Goal: Navigation & Orientation: Understand site structure

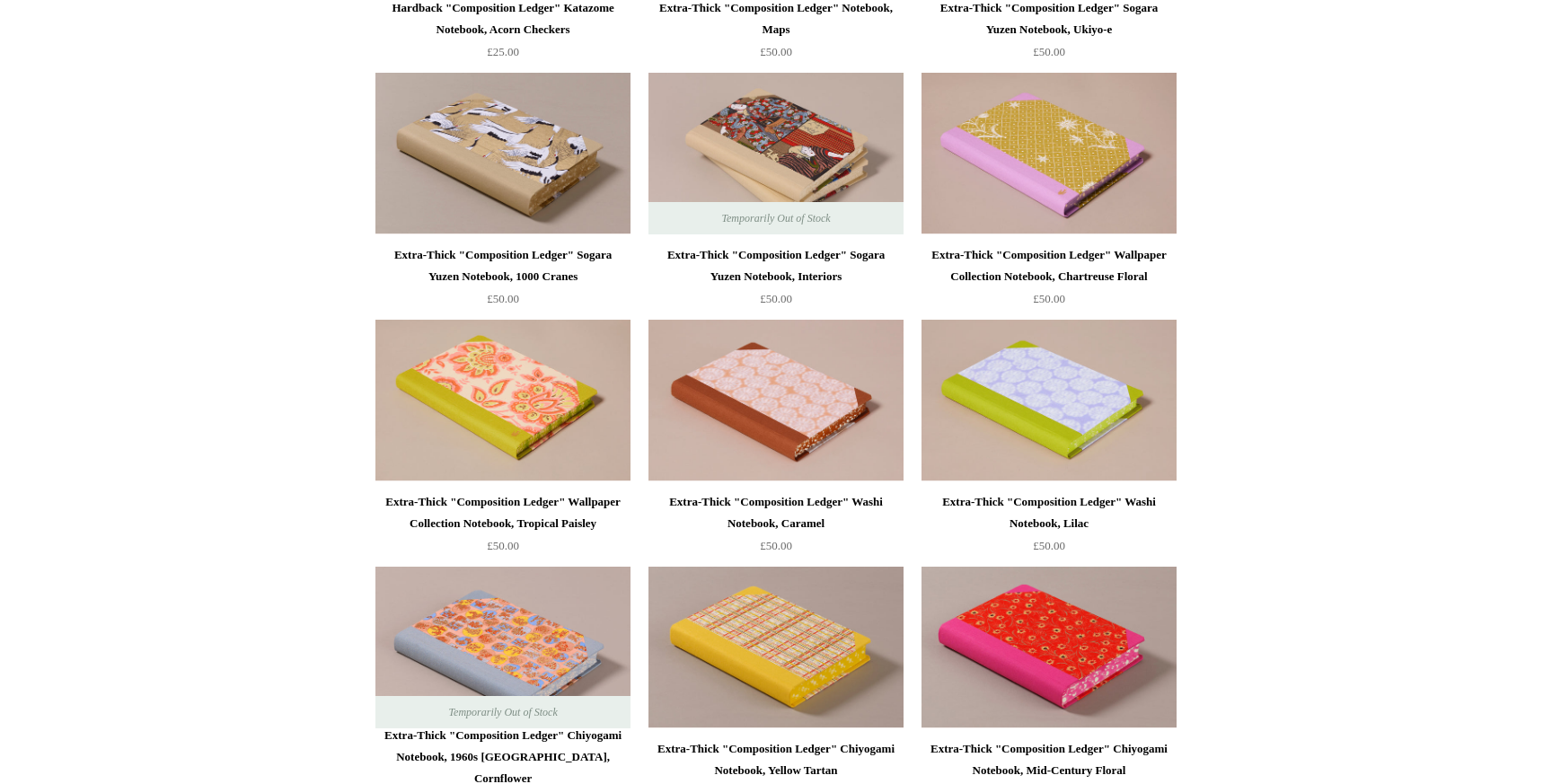
scroll to position [2490, 0]
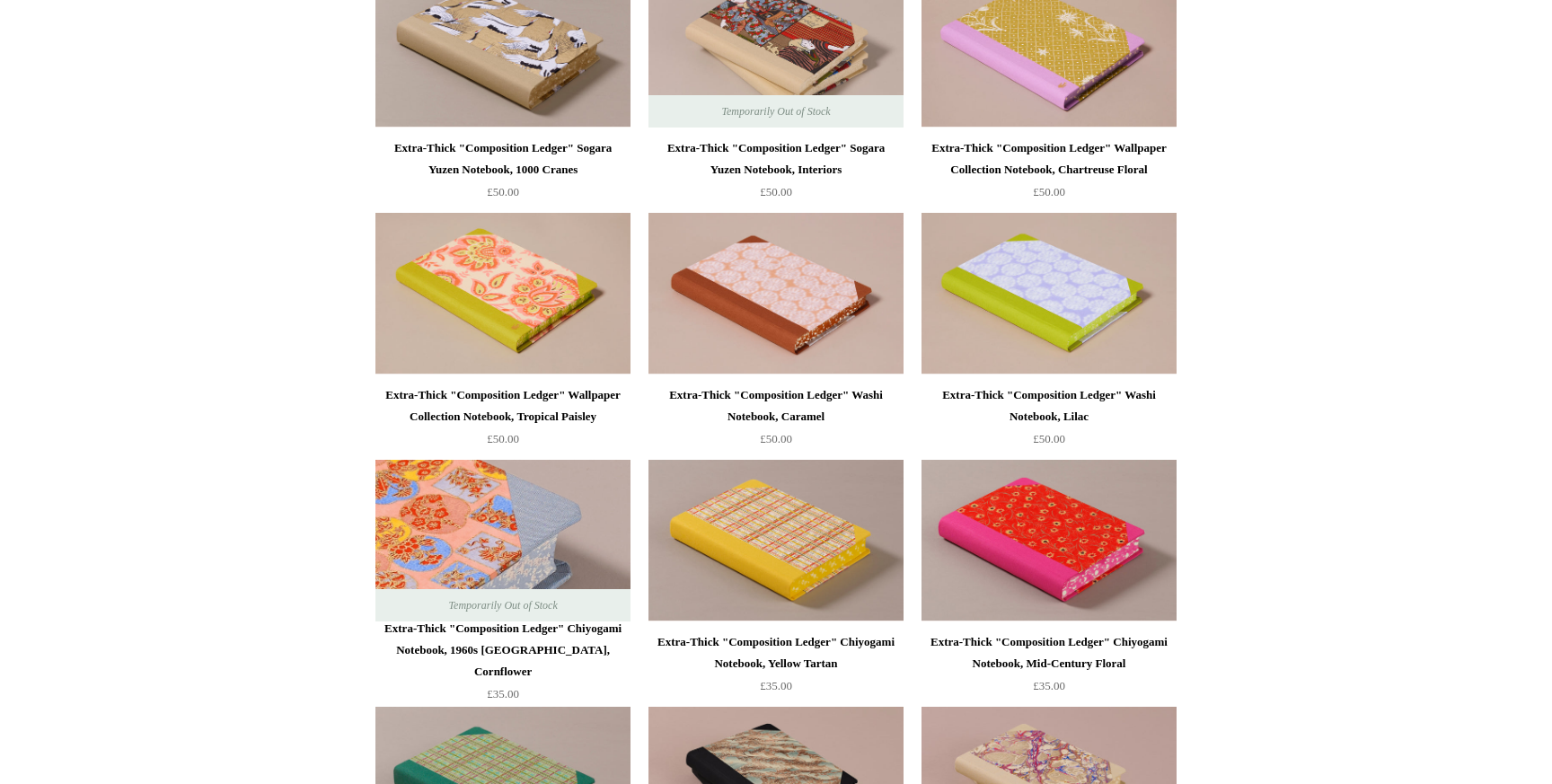
click at [398, 559] on img at bounding box center [503, 540] width 255 height 161
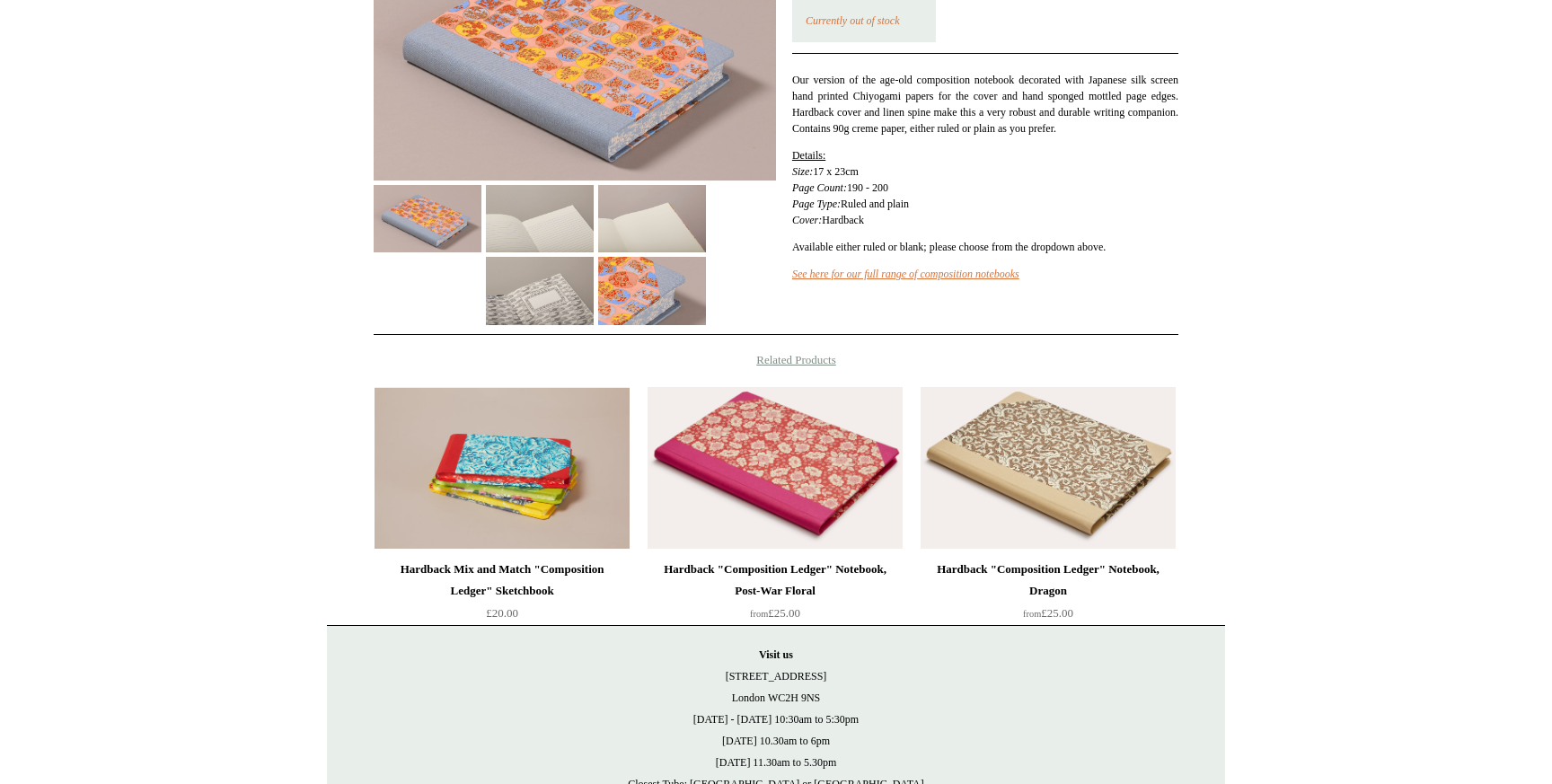
scroll to position [352, 0]
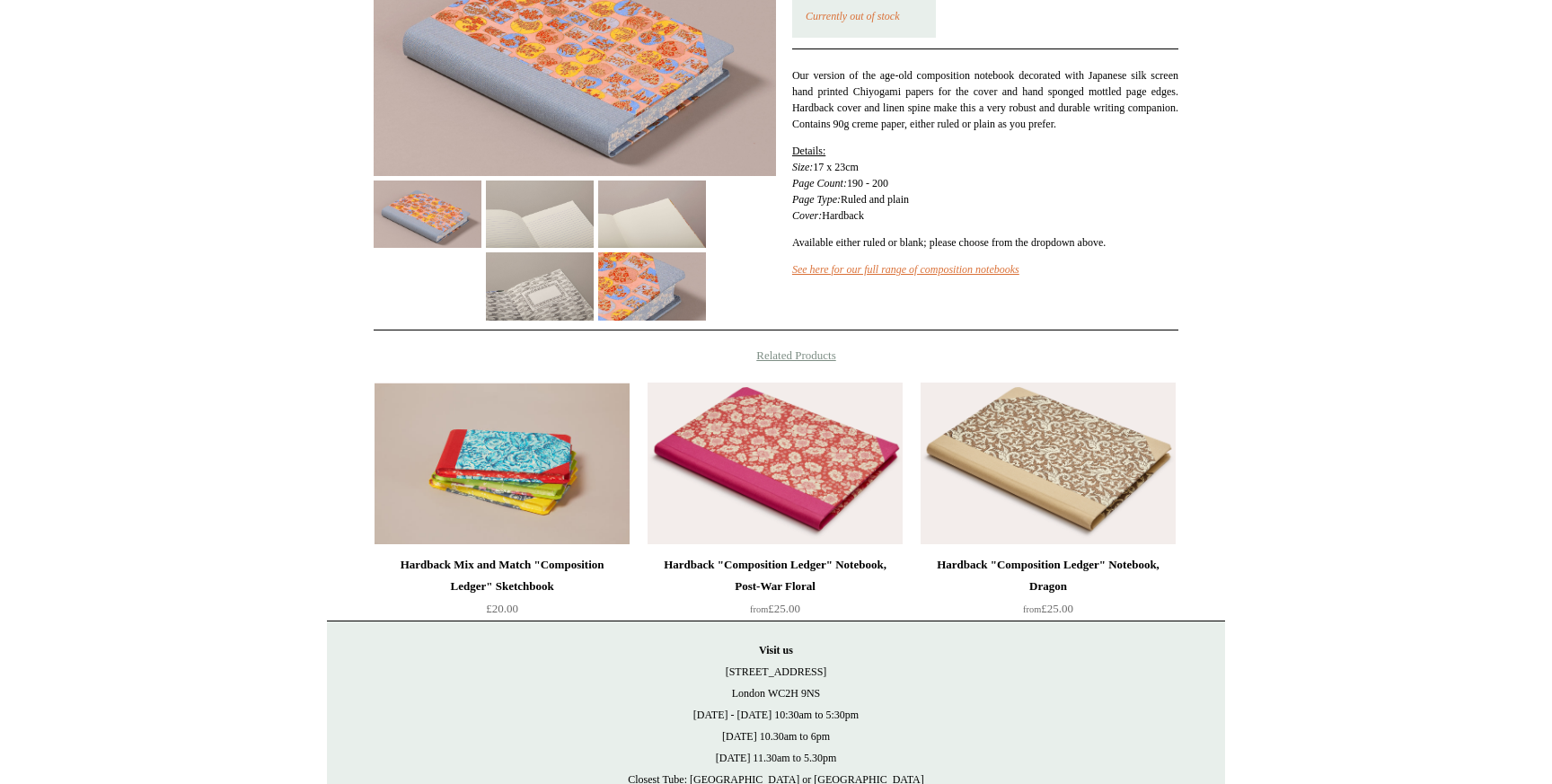
click at [569, 237] on img at bounding box center [540, 213] width 108 height 67
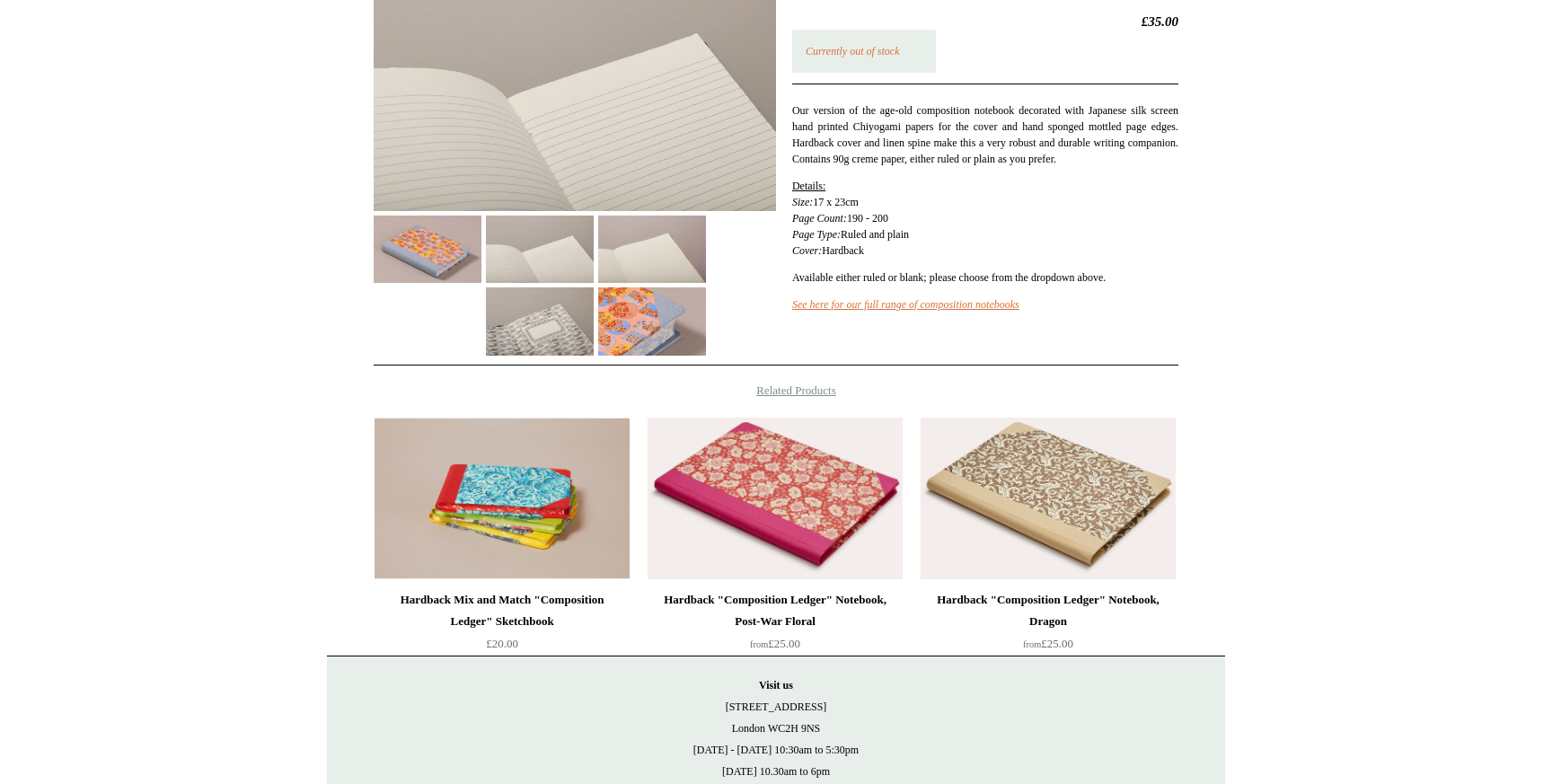
scroll to position [0, 0]
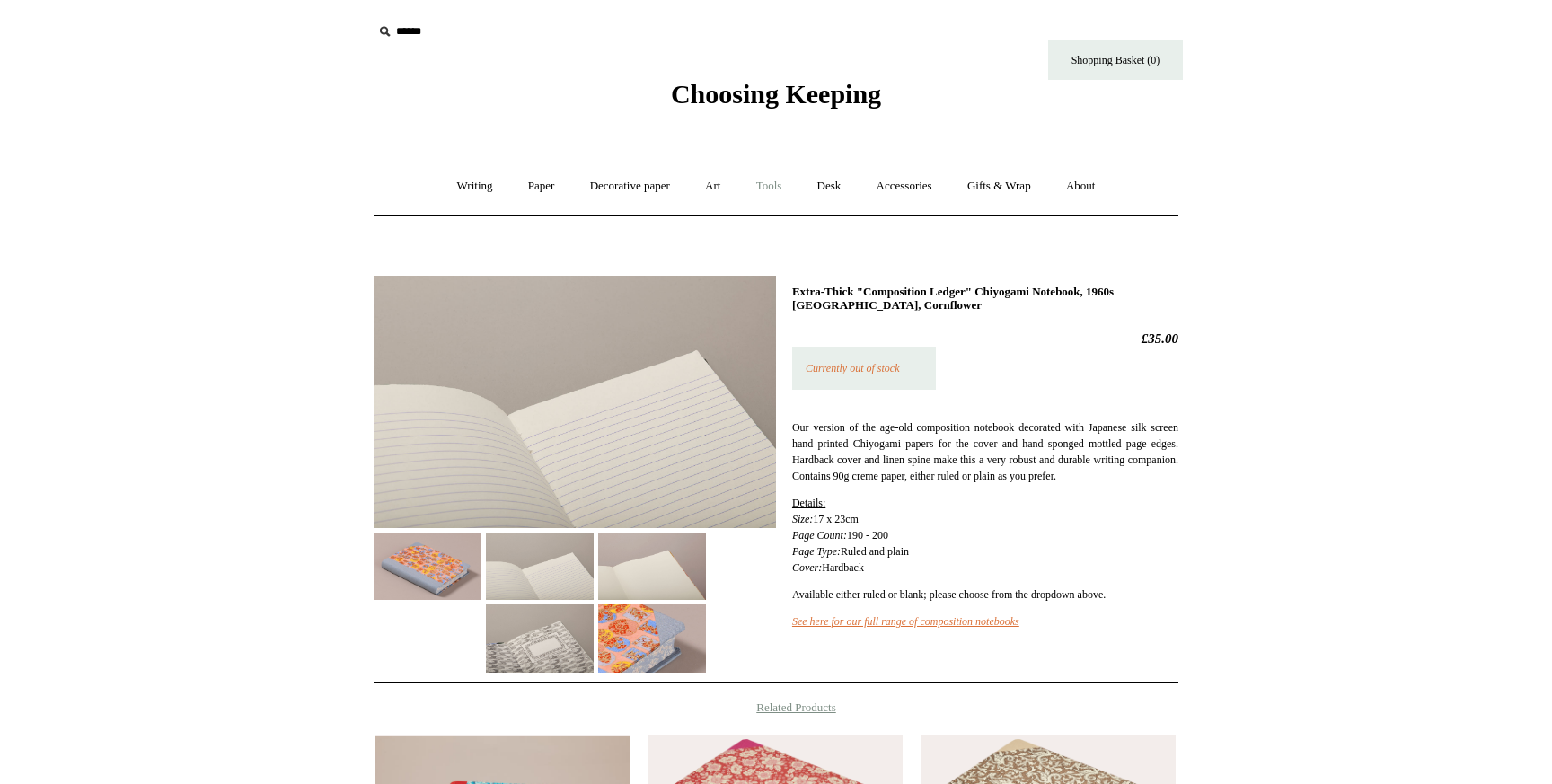
click at [773, 190] on link "Tools +" at bounding box center [769, 186] width 58 height 47
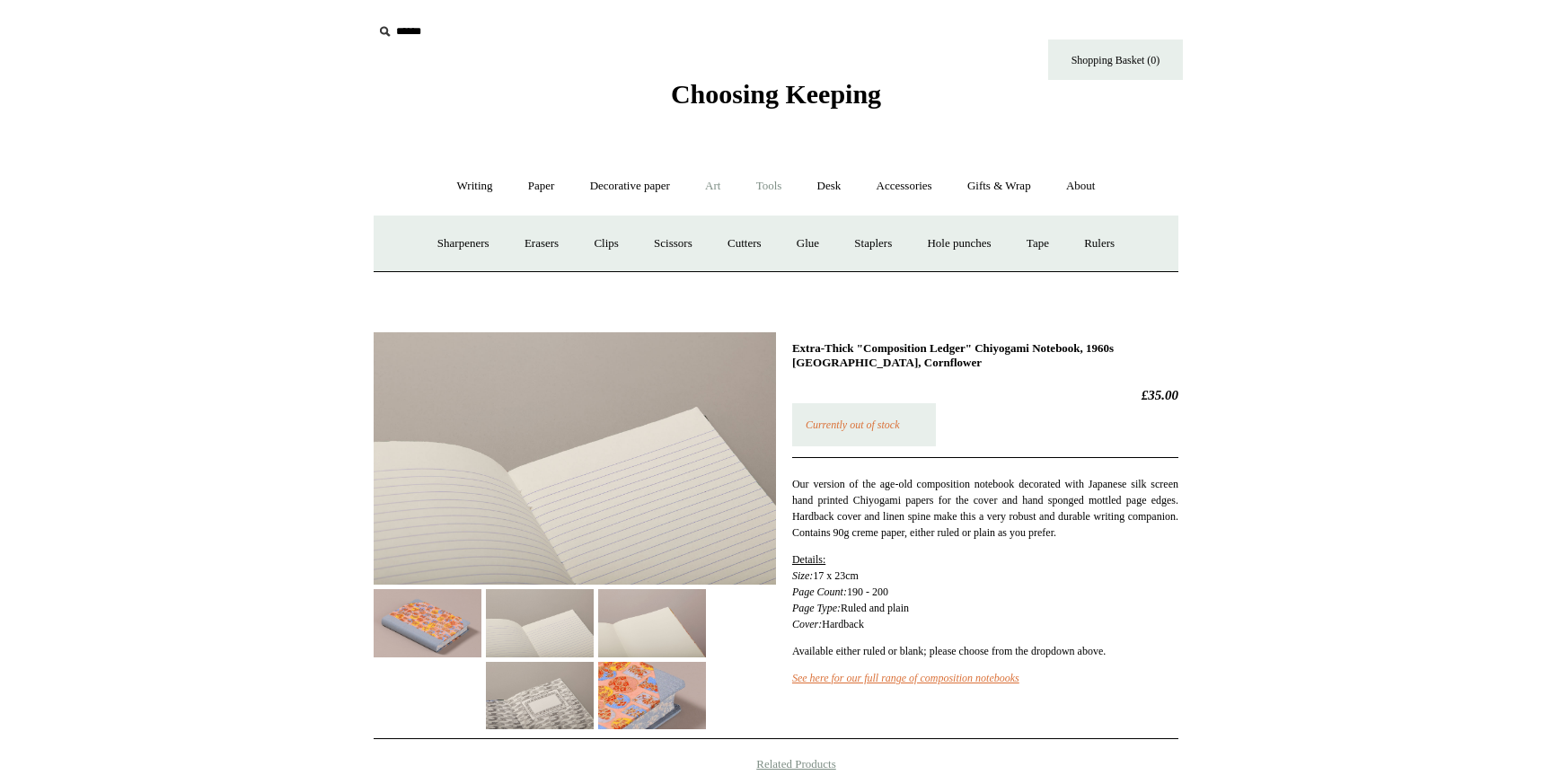
click at [694, 190] on link "Art +" at bounding box center [712, 186] width 47 height 47
click at [539, 183] on link "Paper +" at bounding box center [541, 186] width 59 height 47
click at [890, 209] on link "Accessories +" at bounding box center [904, 186] width 88 height 47
click at [467, 246] on link "Personal Accessories +" at bounding box center [470, 243] width 130 height 47
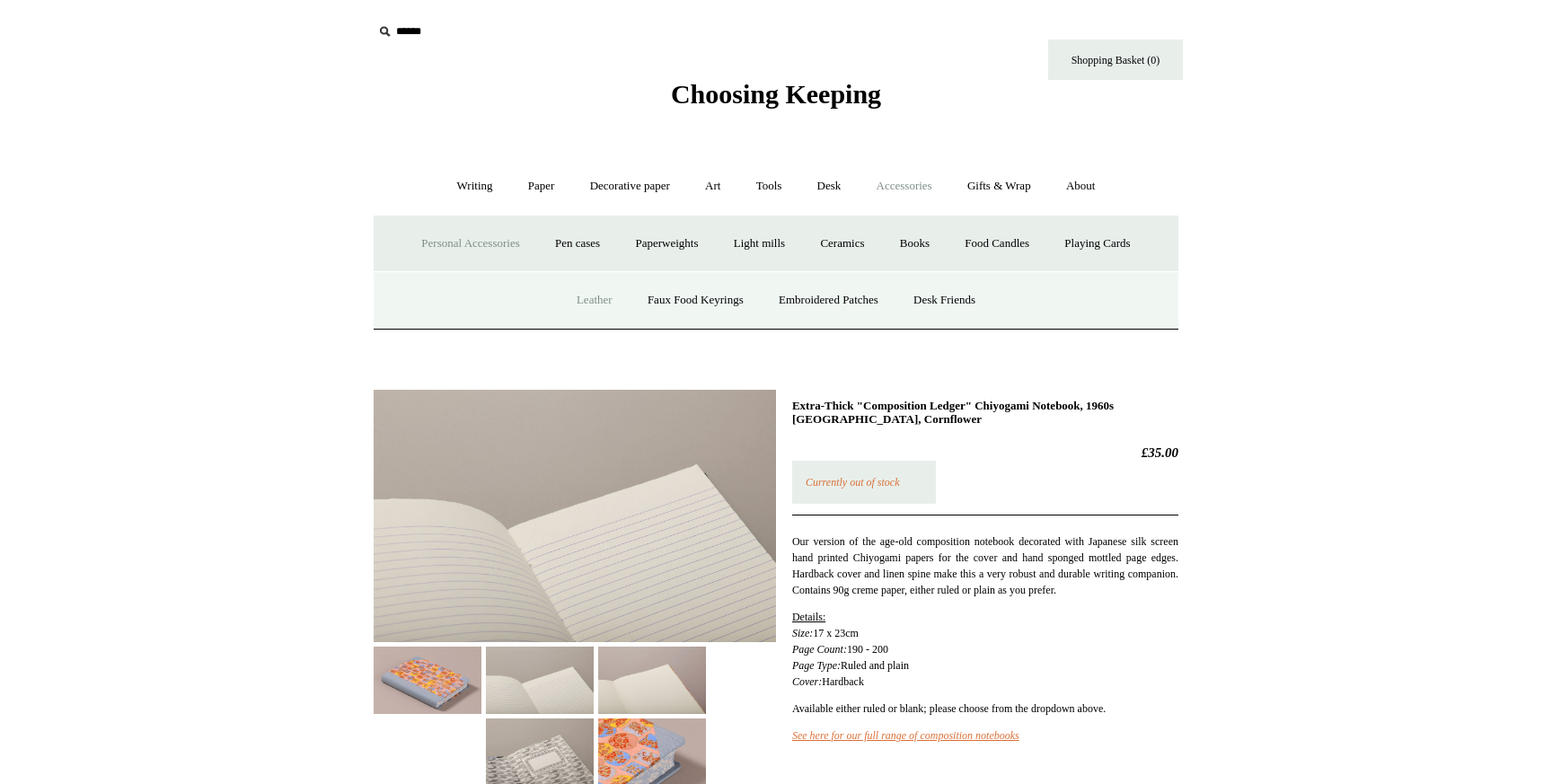
click at [569, 300] on link "Leather" at bounding box center [594, 300] width 68 height 47
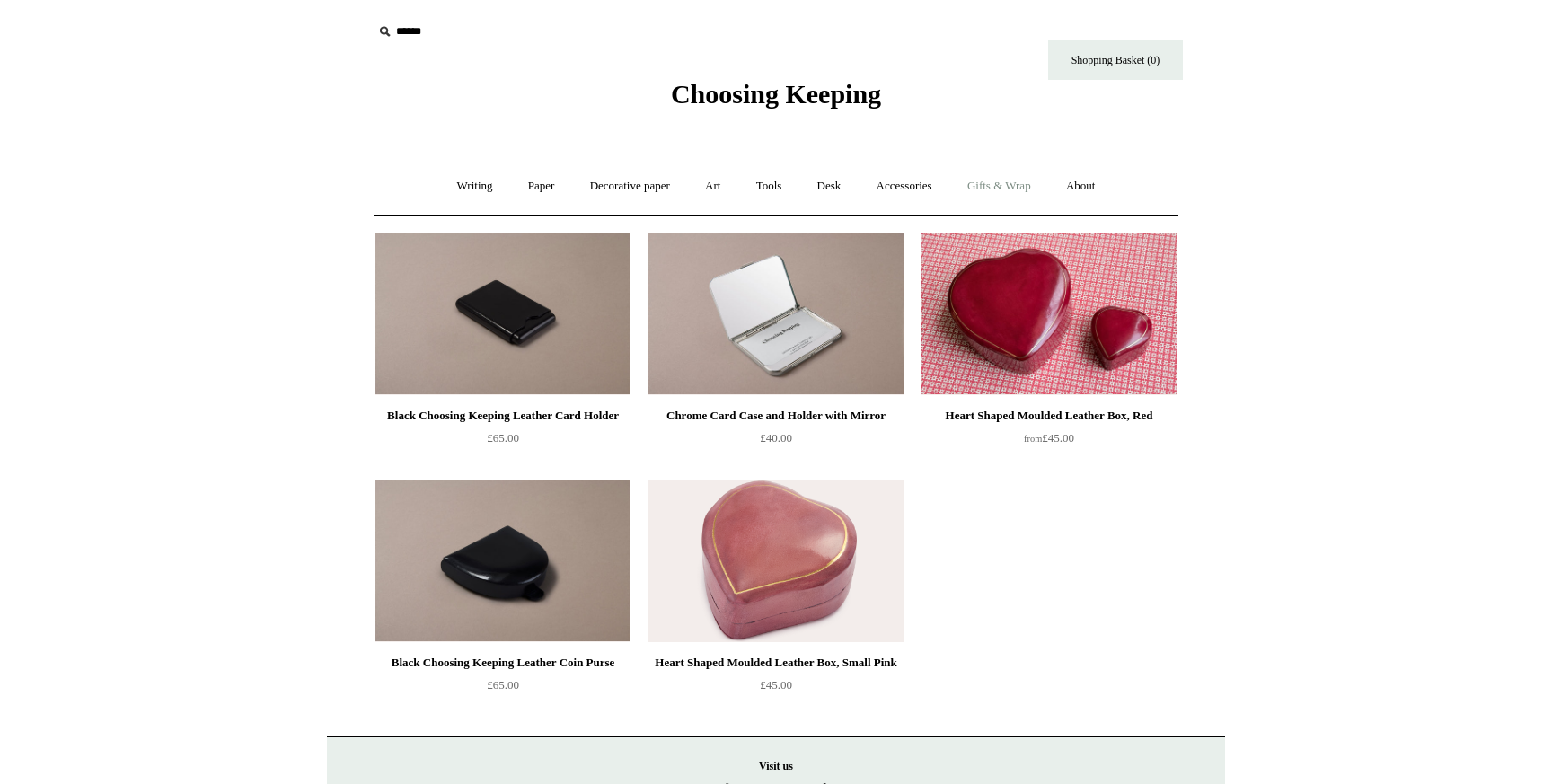
click at [981, 191] on link "Gifts & Wrap +" at bounding box center [999, 186] width 96 height 47
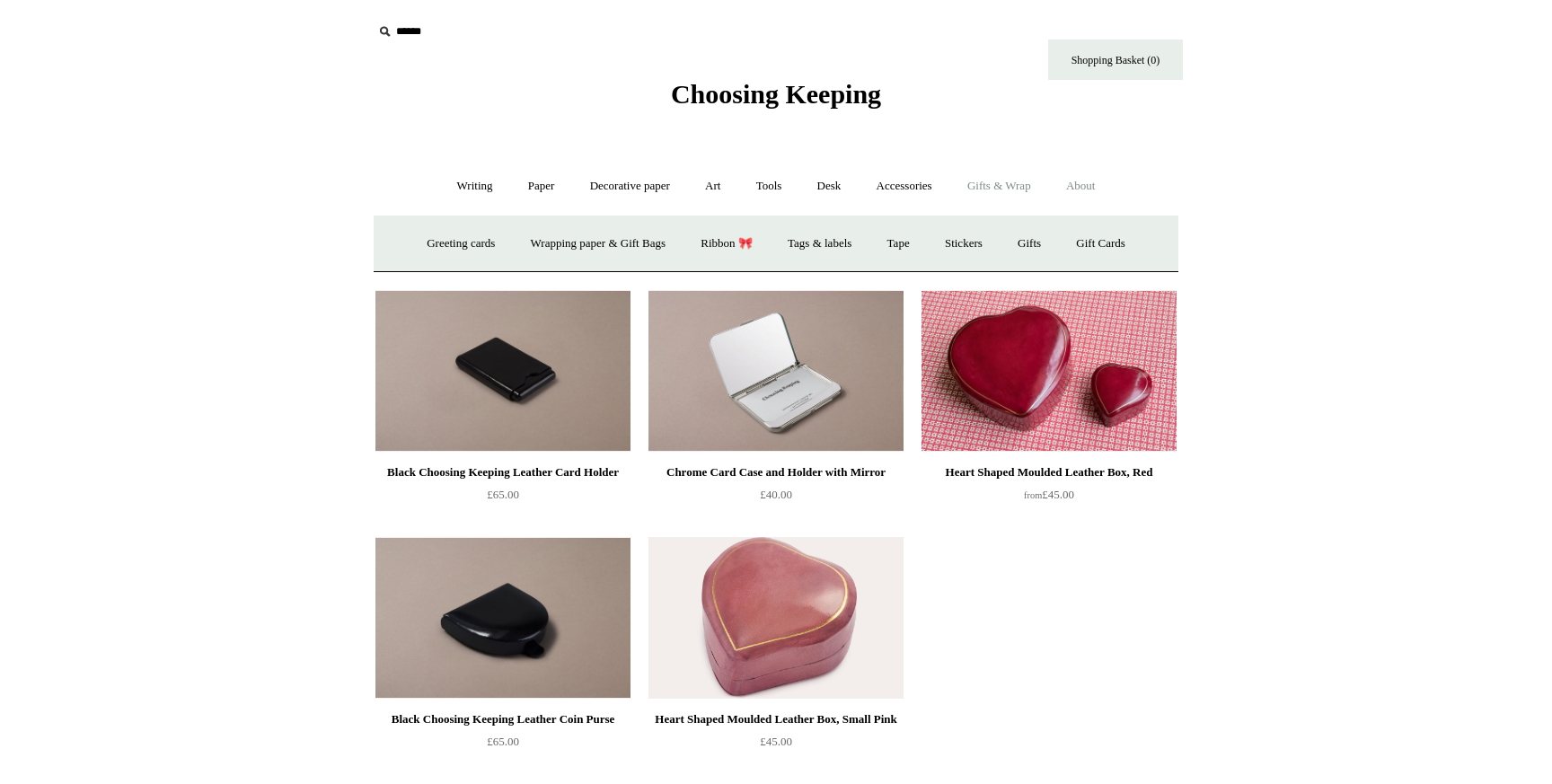
click at [1098, 183] on link "About +" at bounding box center [1081, 186] width 62 height 47
click at [568, 247] on link "About us" at bounding box center [587, 243] width 75 height 47
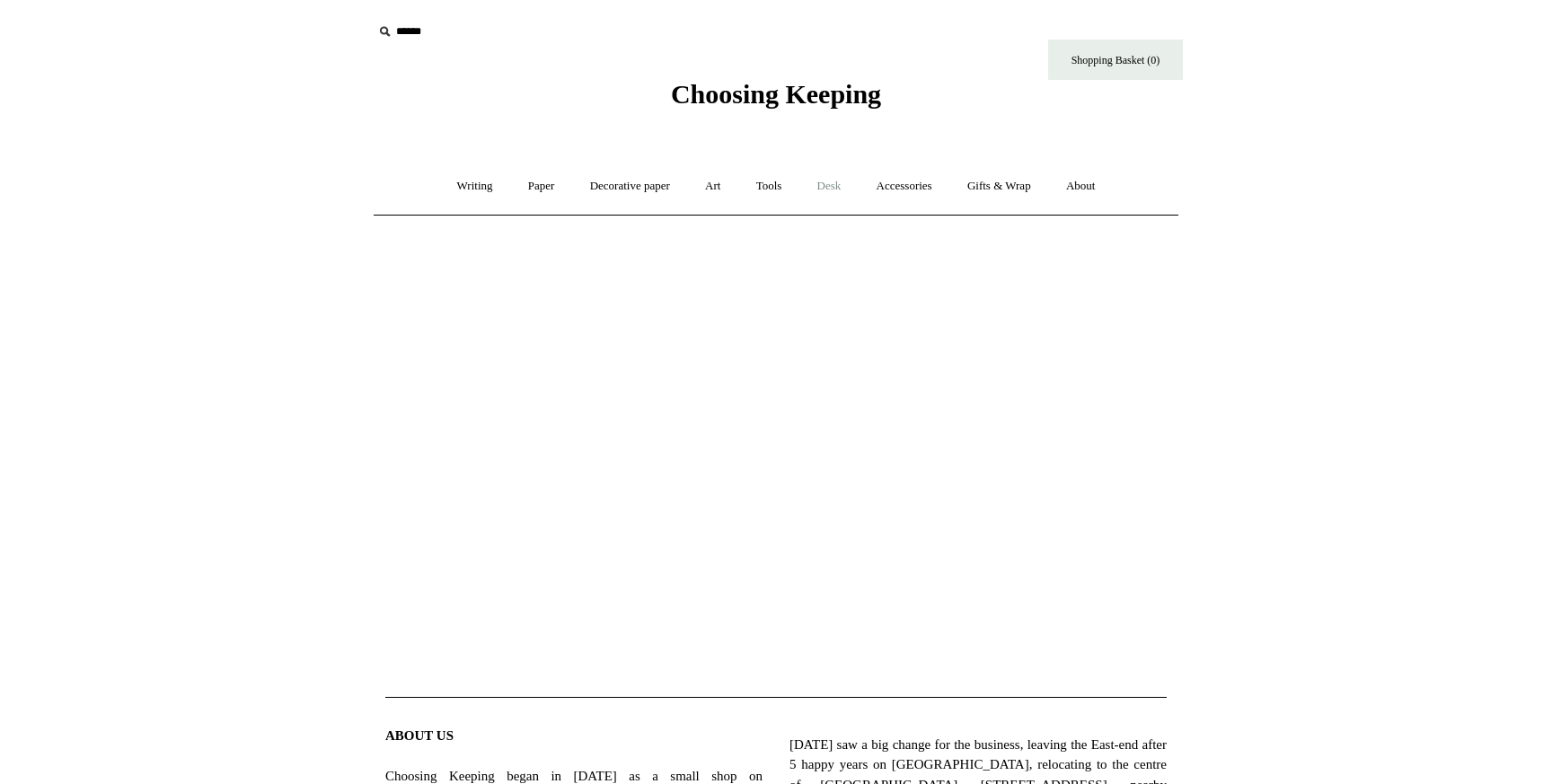
click at [852, 184] on link "Desk +" at bounding box center [829, 186] width 57 height 47
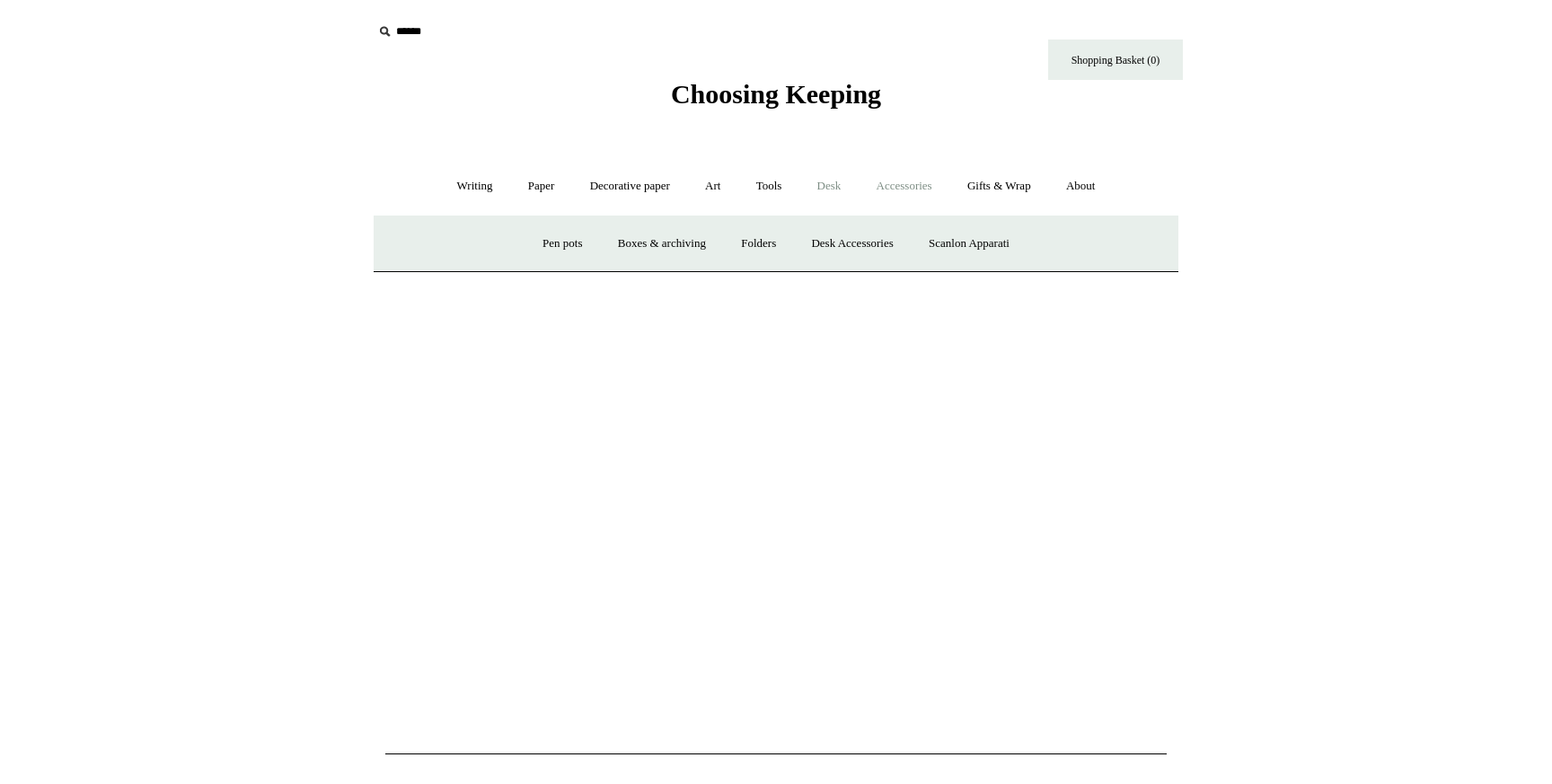
click at [916, 189] on link "Accessories +" at bounding box center [904, 186] width 88 height 47
click at [1014, 192] on link "Gifts & Wrap +" at bounding box center [999, 186] width 96 height 47
click at [773, 84] on span "Choosing Keeping" at bounding box center [776, 93] width 210 height 29
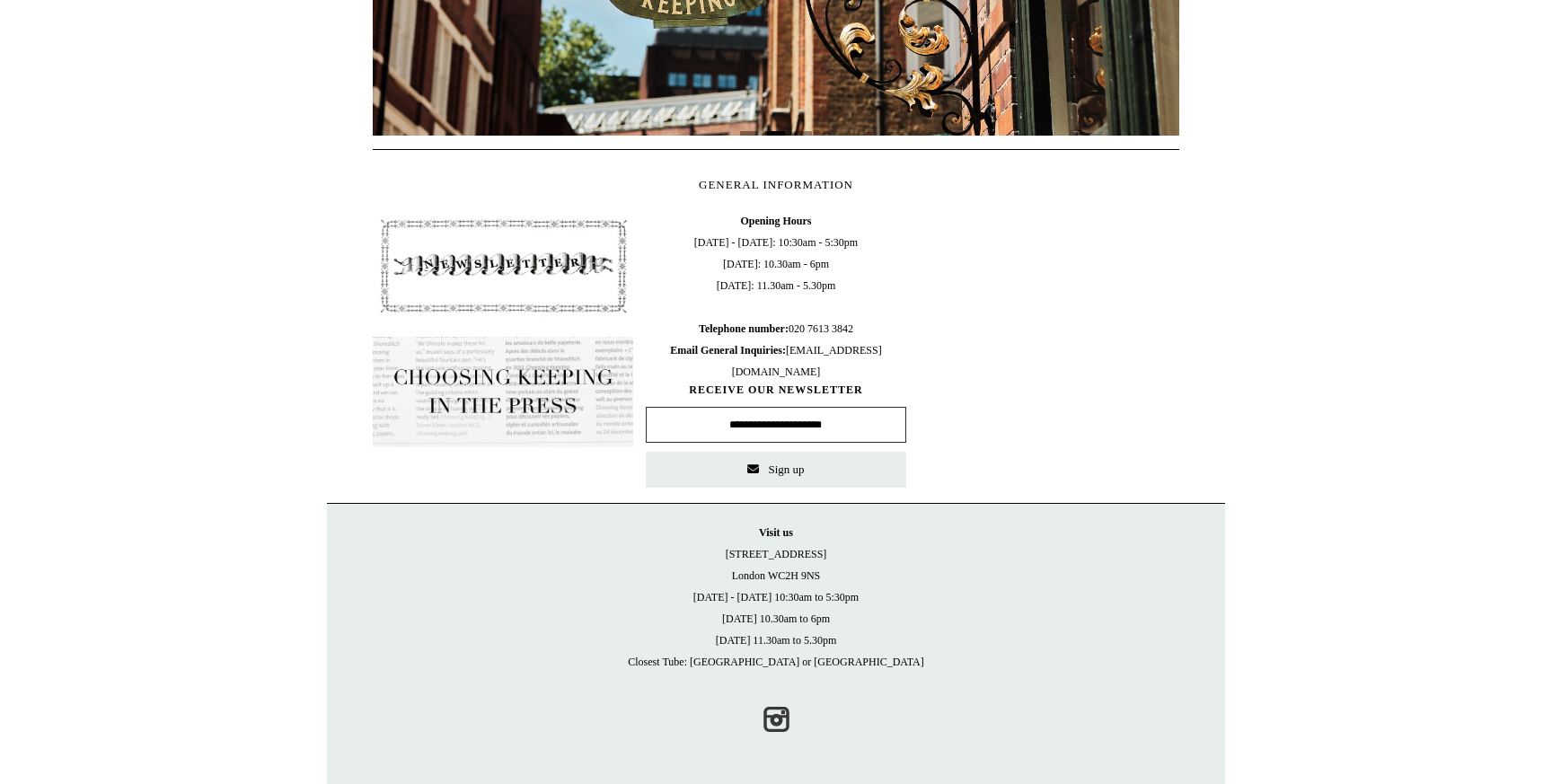
scroll to position [728, 0]
